Goal: Communication & Community: Answer question/provide support

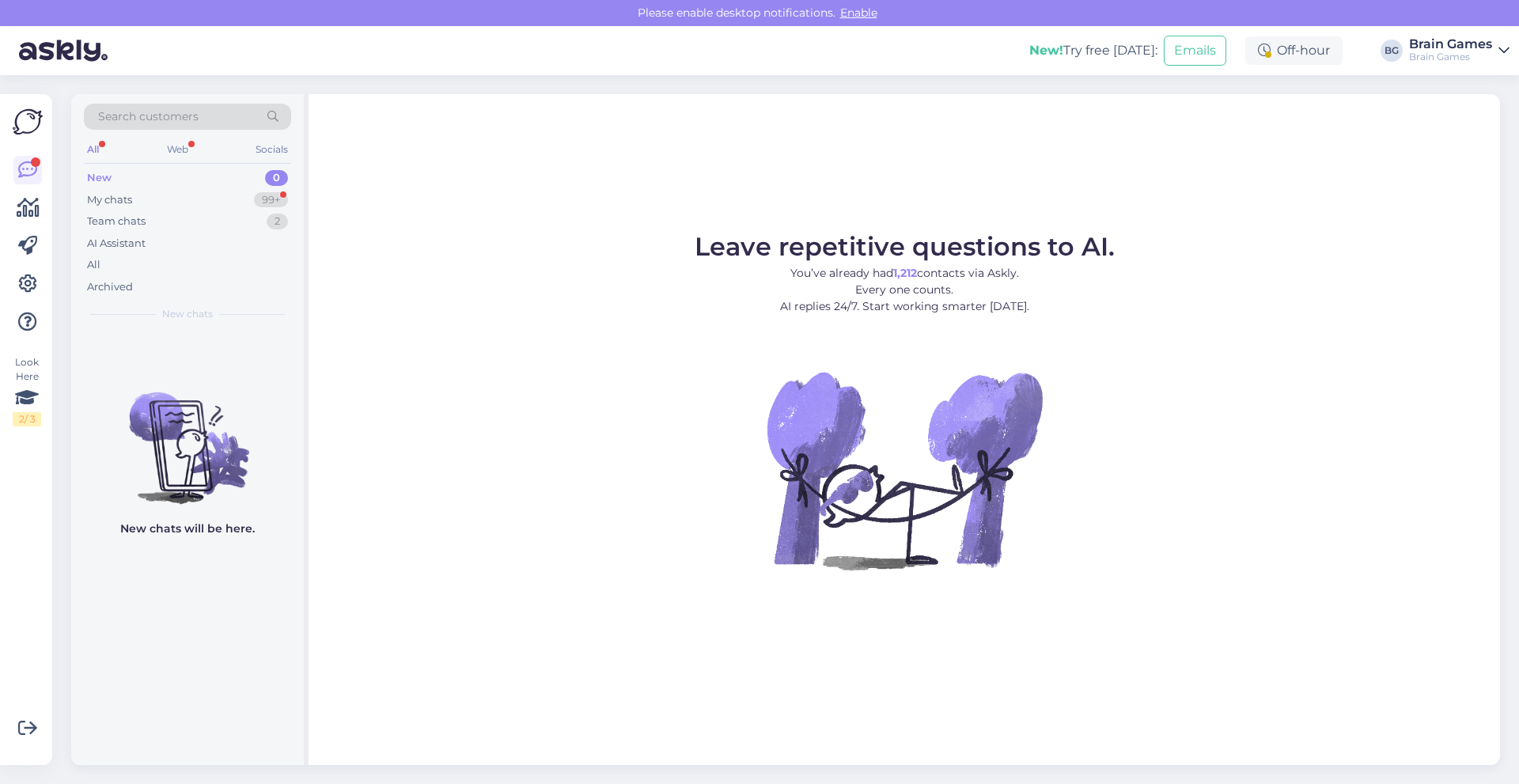
click at [174, 184] on div "New 0" at bounding box center [187, 177] width 207 height 22
click at [165, 198] on div "My chats 99+" at bounding box center [187, 199] width 207 height 22
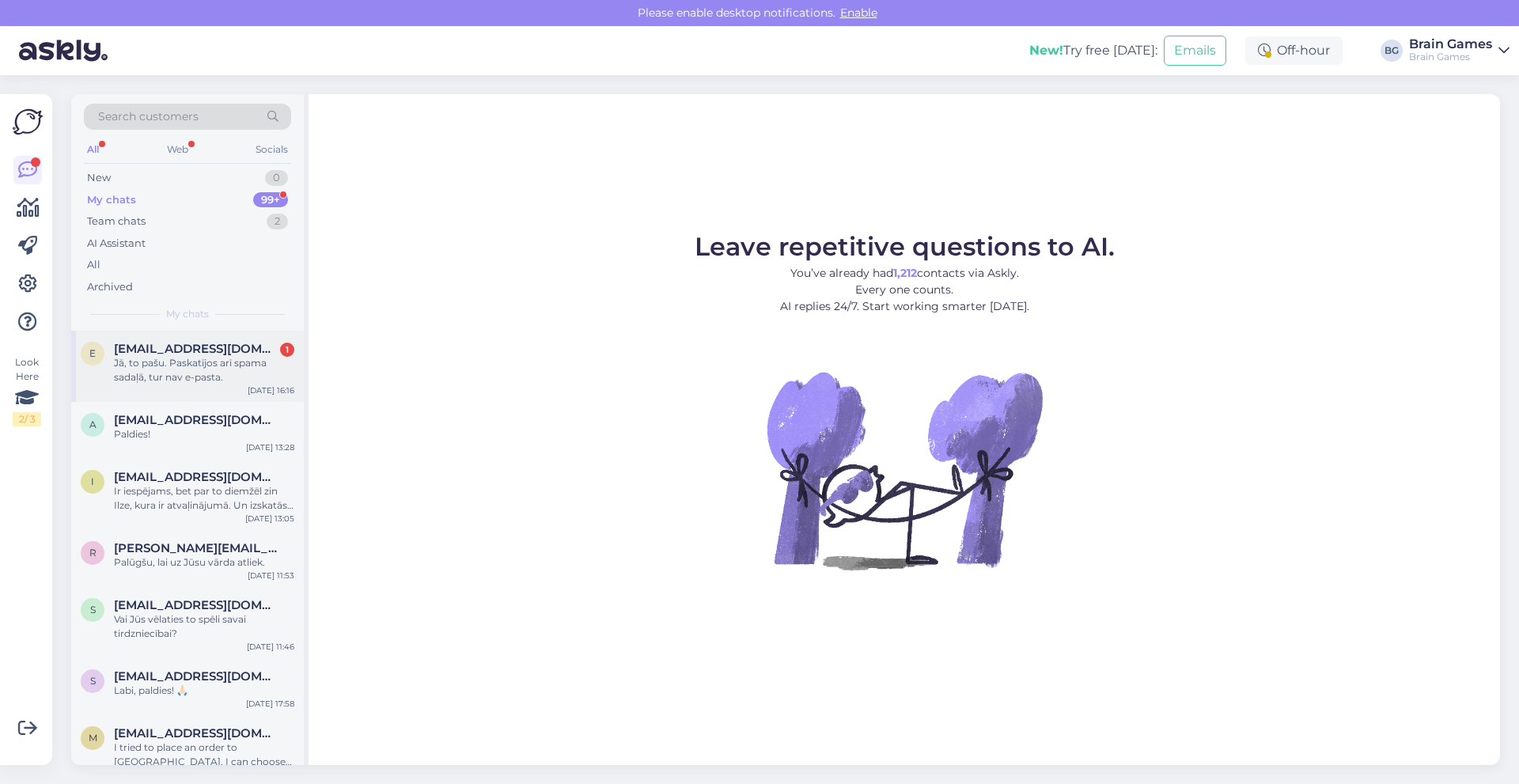
click at [212, 353] on span "[EMAIL_ADDRESS][DOMAIN_NAME]" at bounding box center [196, 349] width 165 height 15
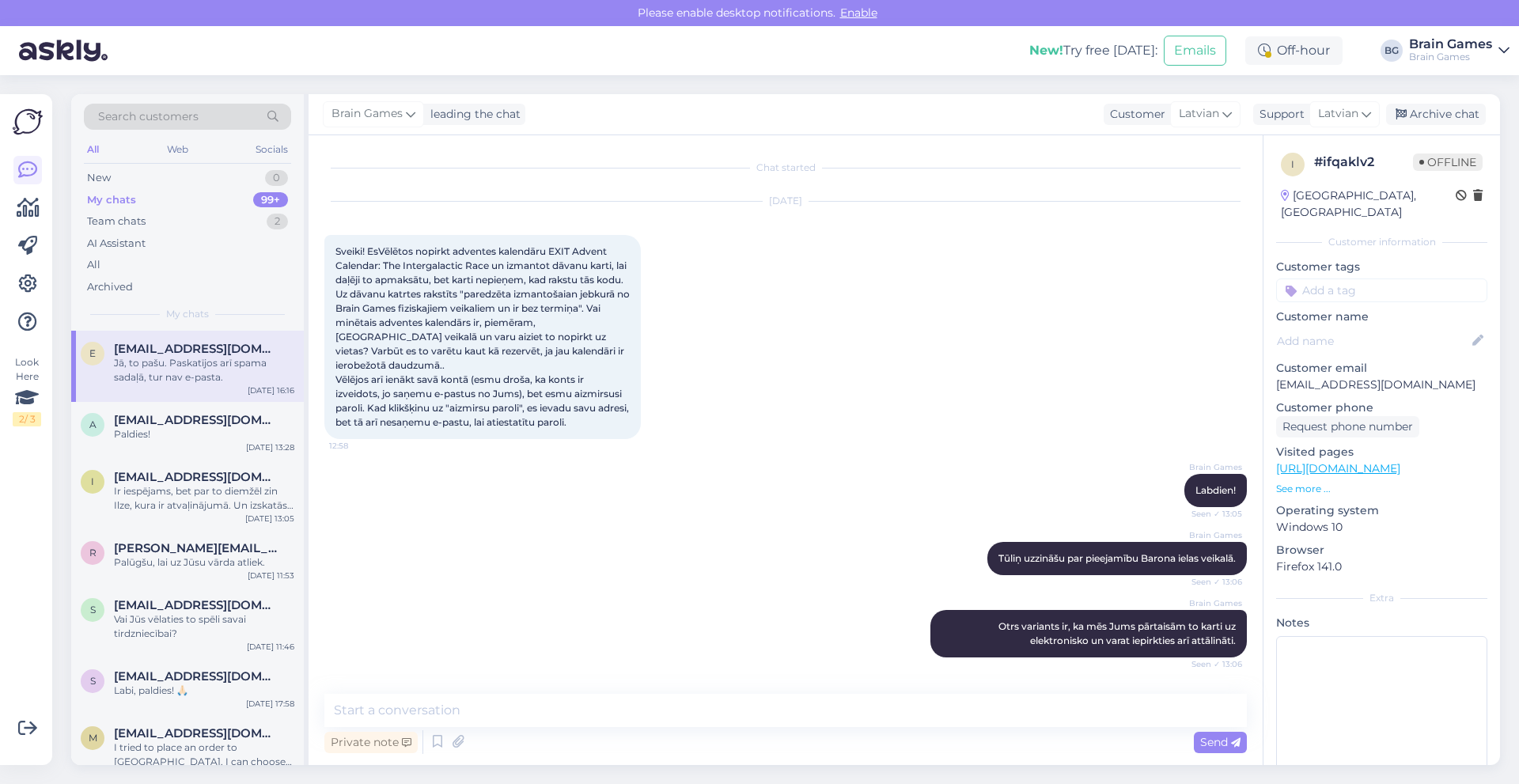
scroll to position [446, 0]
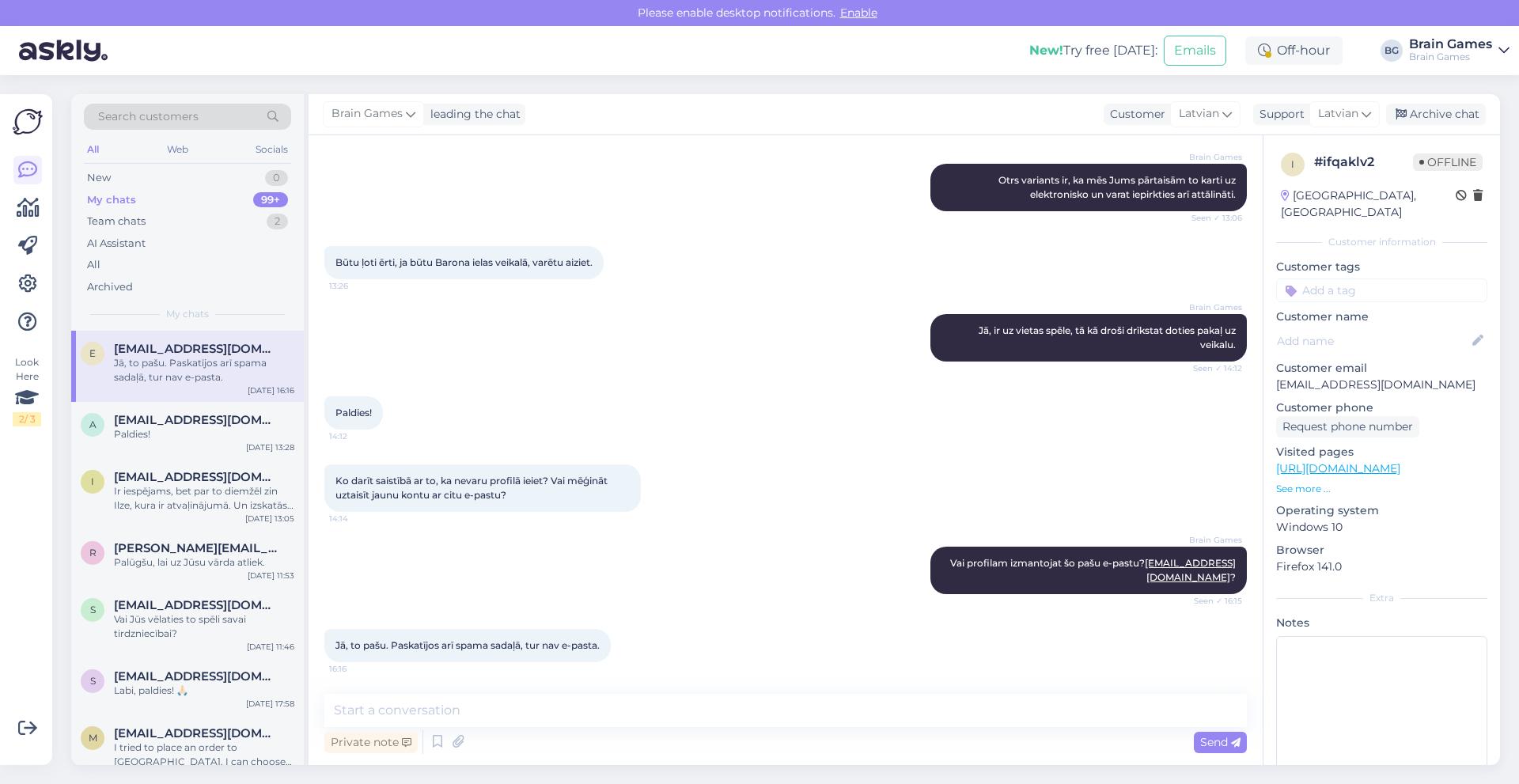
click at [531, 731] on div "Private note Send" at bounding box center [786, 741] width 923 height 30
click at [535, 740] on div "Private note Send" at bounding box center [786, 741] width 923 height 30
click at [535, 748] on div "Private note Send" at bounding box center [786, 741] width 923 height 30
drag, startPoint x: 874, startPoint y: 729, endPoint x: 859, endPoint y: 725, distance: 15.5
click at [869, 728] on div "Private note Send" at bounding box center [786, 741] width 923 height 30
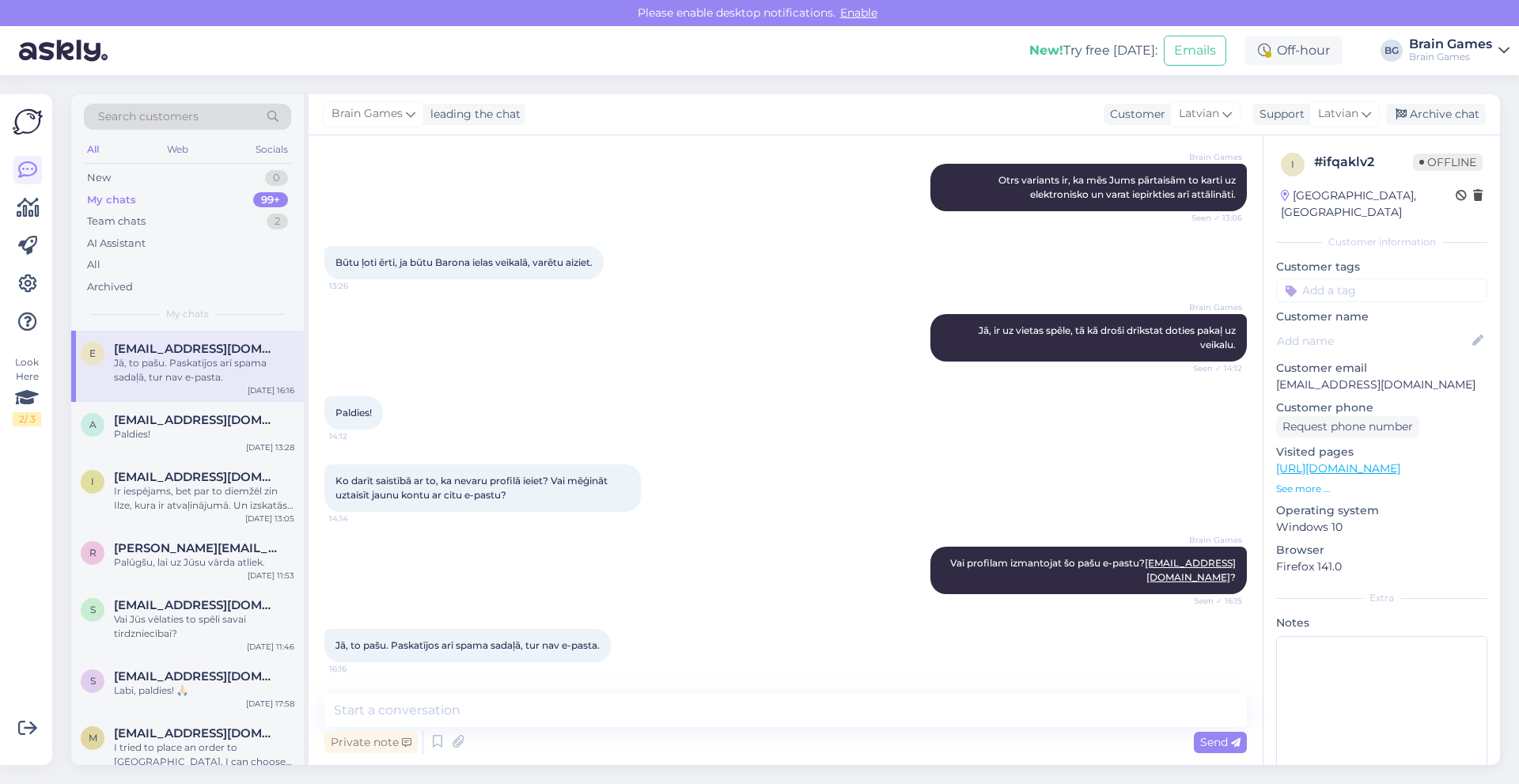
click at [518, 667] on div "Jā, to pašu. Paskatījos arī spama sadaļā, tur nav e-pasta. 16:16" at bounding box center [786, 645] width 923 height 68
click at [499, 701] on textarea at bounding box center [786, 710] width 923 height 33
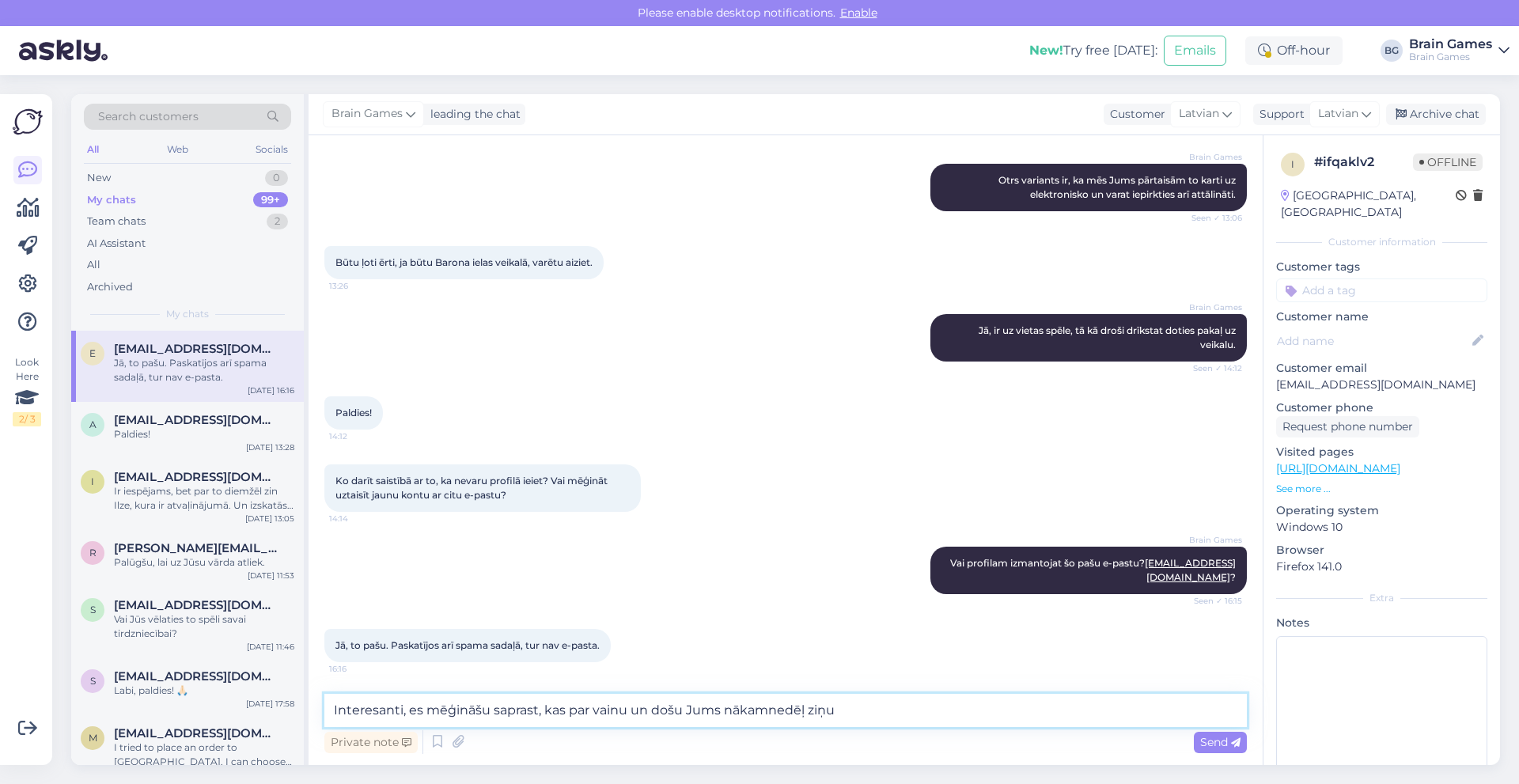
type textarea "Interesanti, es mēģināšu saprast, kas par vainu un došu Jums nākamnedēļ ziņu."
